Goal: Task Accomplishment & Management: Manage account settings

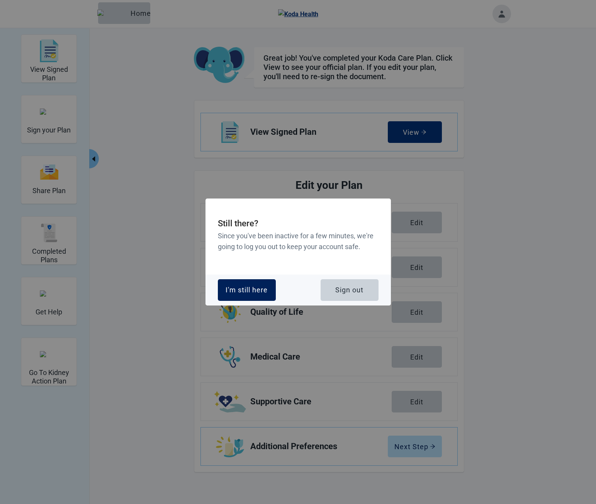
click at [248, 290] on div "I'm still here" at bounding box center [247, 290] width 42 height 8
click at [363, 289] on div "Sign out" at bounding box center [349, 290] width 28 height 8
